Goal: Task Accomplishment & Management: Use online tool/utility

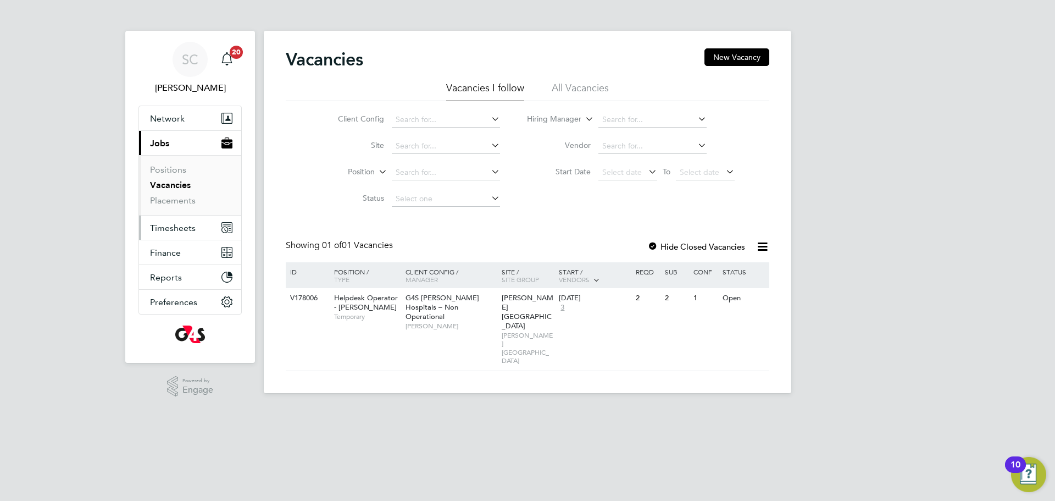
click at [166, 229] on span "Timesheets" at bounding box center [173, 228] width 46 height 10
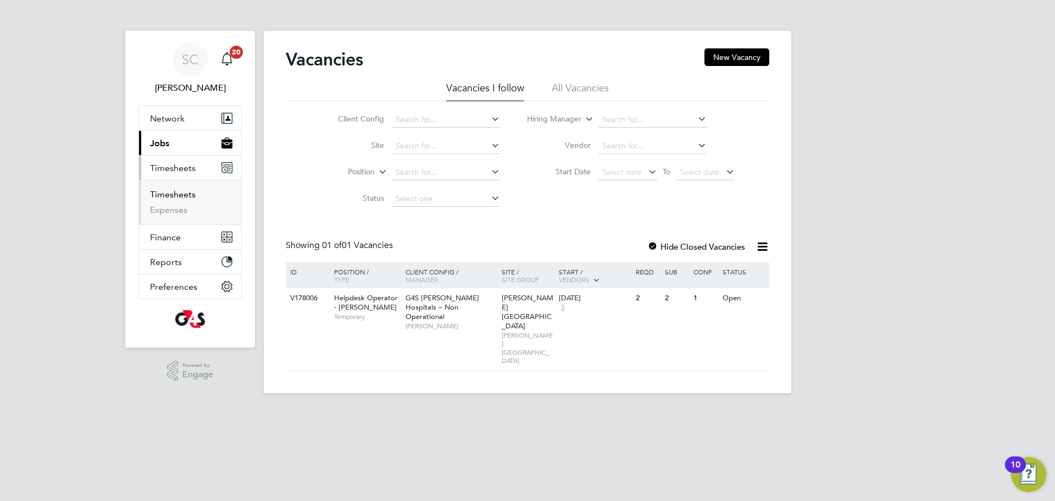
click at [179, 194] on link "Timesheets" at bounding box center [173, 194] width 46 height 10
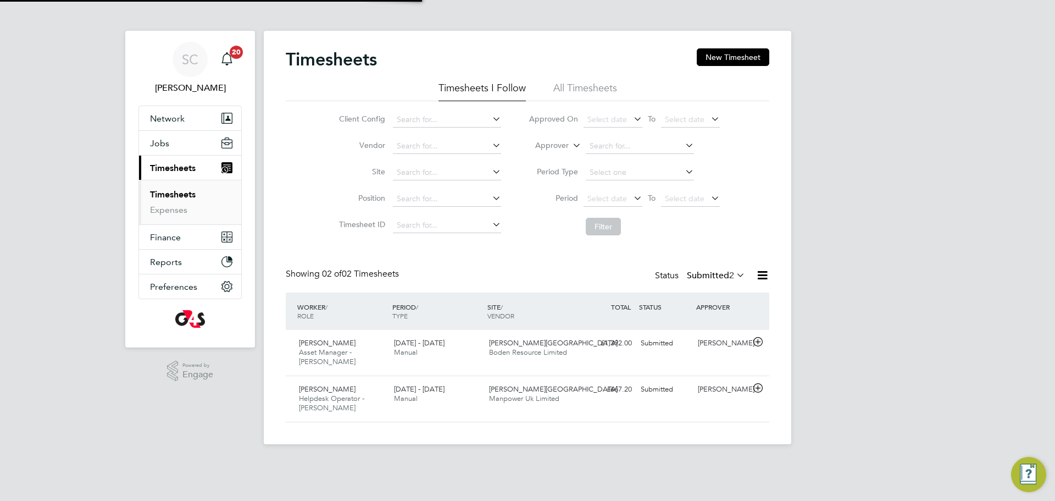
scroll to position [28, 96]
click at [689, 342] on div "Submitted" at bounding box center [665, 343] width 57 height 18
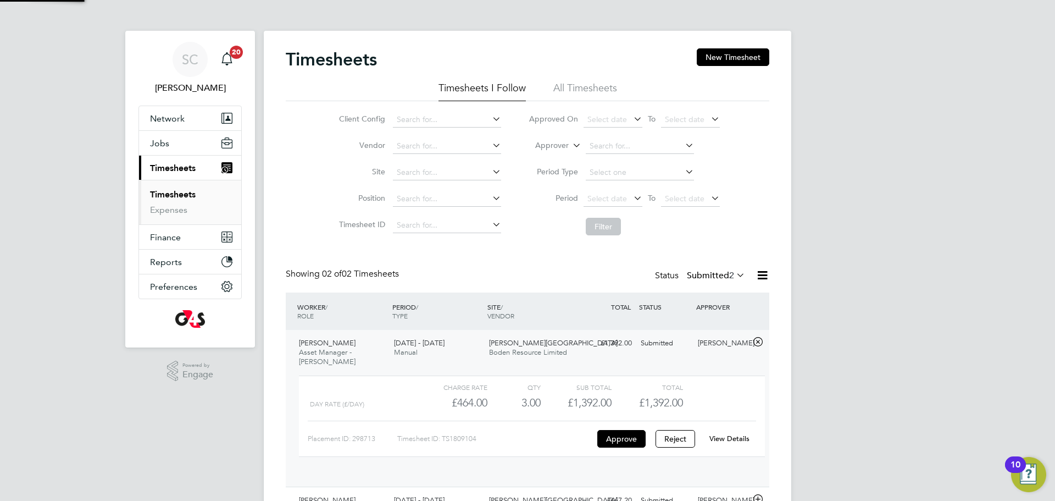
scroll to position [19, 107]
click at [611, 430] on button "Approve" at bounding box center [622, 439] width 48 height 18
click at [162, 194] on link "Timesheets" at bounding box center [173, 194] width 46 height 10
click at [159, 213] on link "Expenses" at bounding box center [168, 209] width 37 height 10
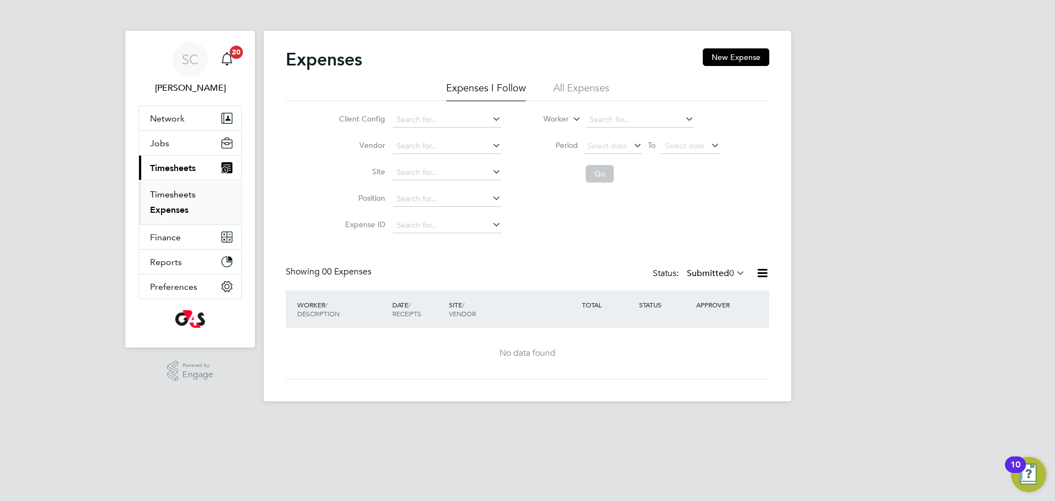
click at [174, 194] on link "Timesheets" at bounding box center [173, 194] width 46 height 10
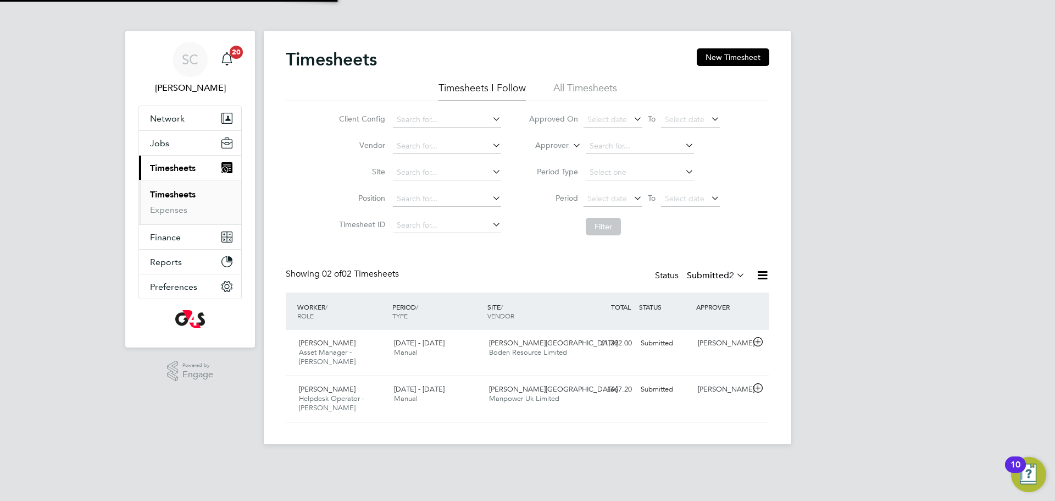
scroll to position [28, 96]
click at [353, 381] on div "[PERSON_NAME] Helpdesk Operator - [PERSON_NAME] [DATE] - [DATE]" at bounding box center [342, 398] width 95 height 37
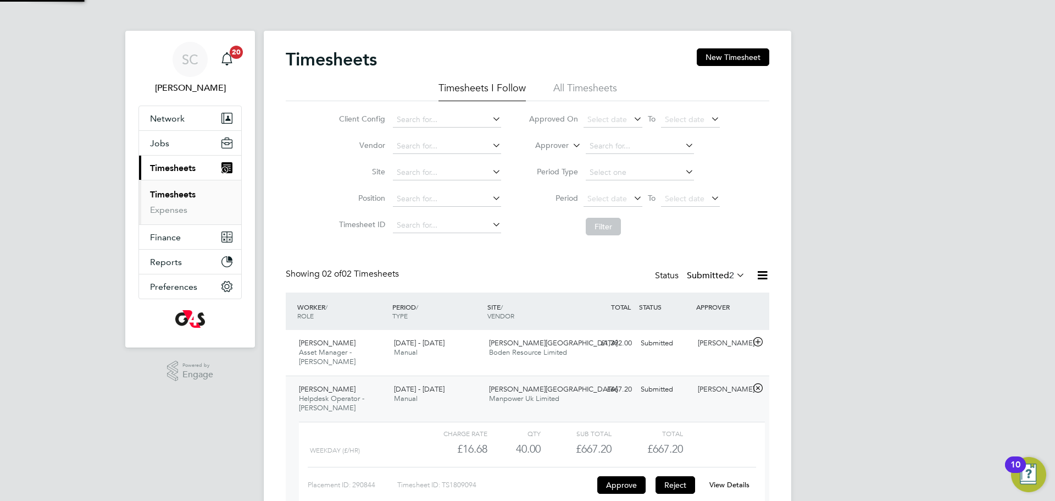
scroll to position [19, 107]
click at [608, 476] on button "Approve" at bounding box center [622, 485] width 48 height 18
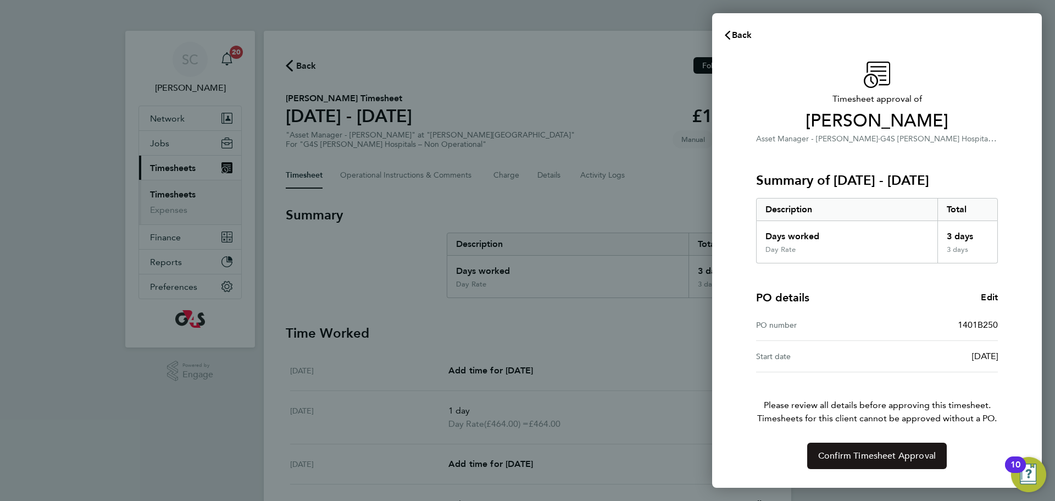
click at [889, 459] on span "Confirm Timesheet Approval" at bounding box center [878, 455] width 118 height 11
click at [871, 456] on span "Confirm Timesheet Approval" at bounding box center [878, 455] width 118 height 11
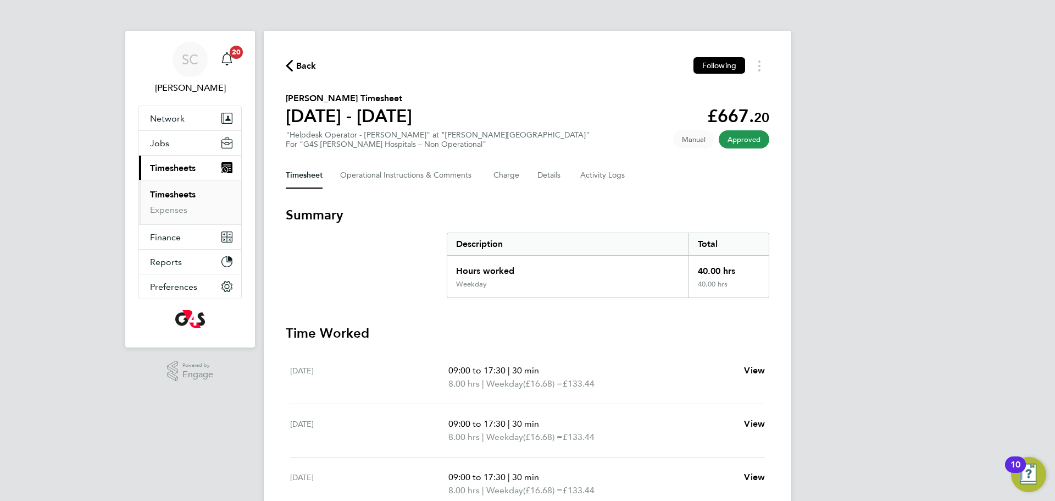
click at [173, 193] on link "Timesheets" at bounding box center [173, 194] width 46 height 10
